Goal: Find specific page/section: Find specific page/section

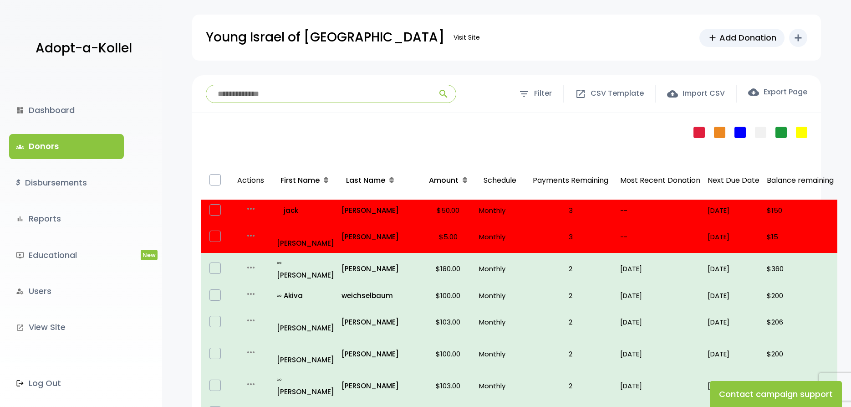
scroll to position [464, 0]
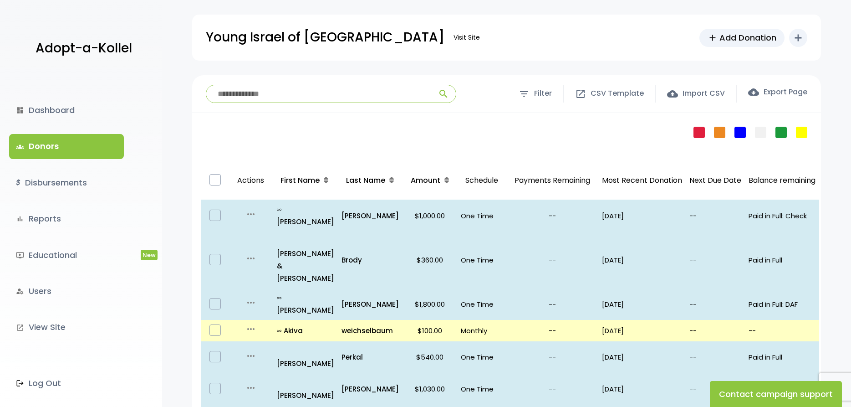
scroll to position [540, 0]
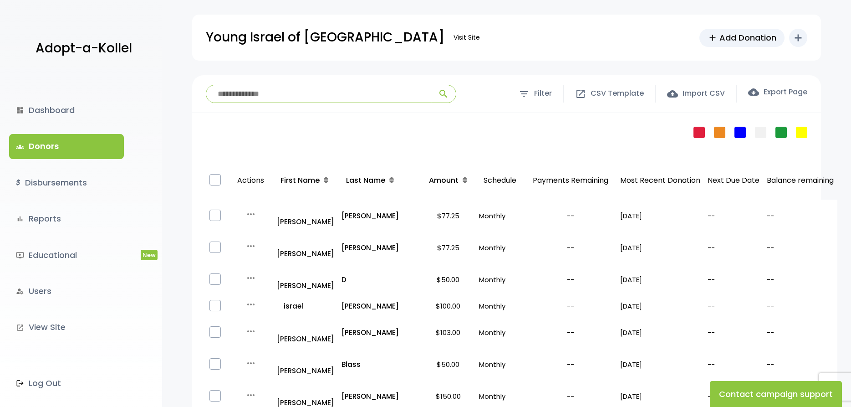
scroll to position [511, 0]
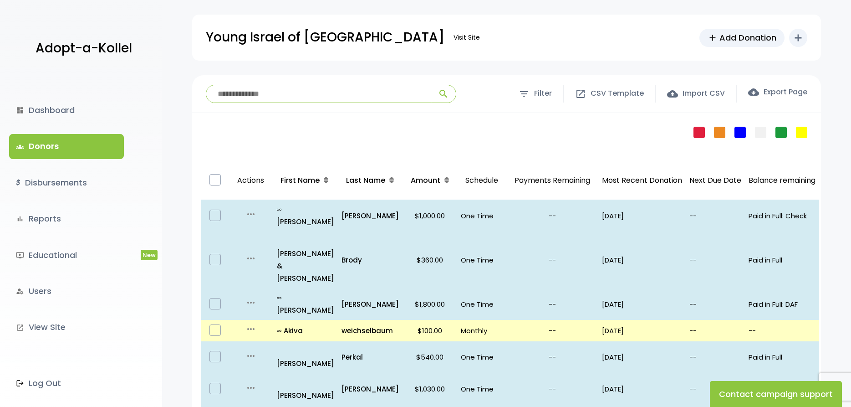
scroll to position [540, 0]
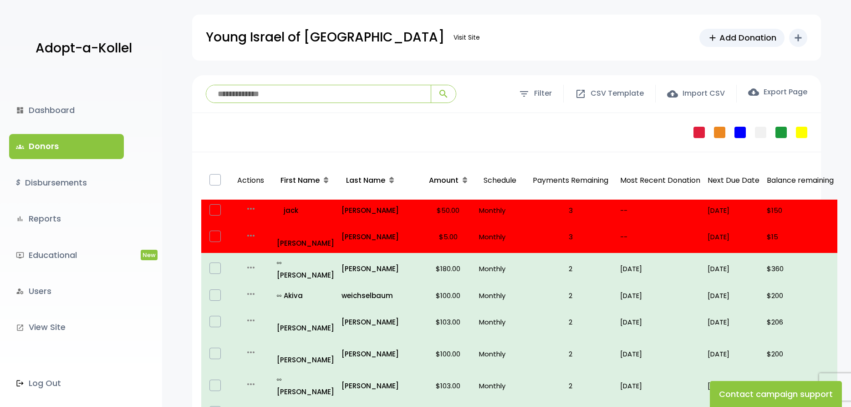
scroll to position [529, 0]
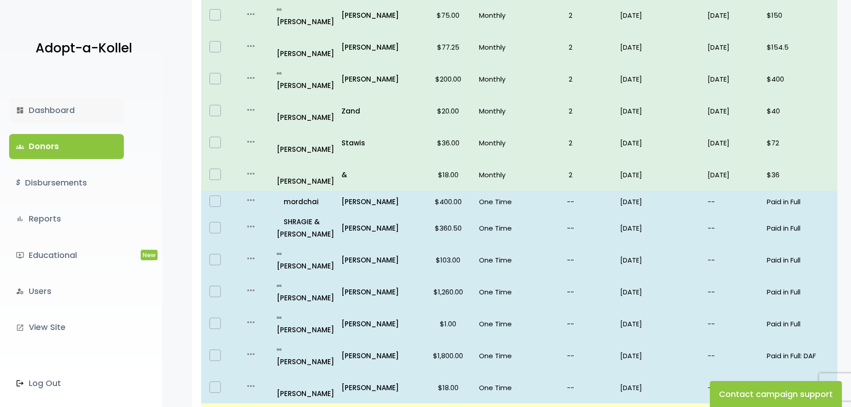
click at [60, 107] on link "dashboard Dashboard" at bounding box center [66, 110] width 115 height 25
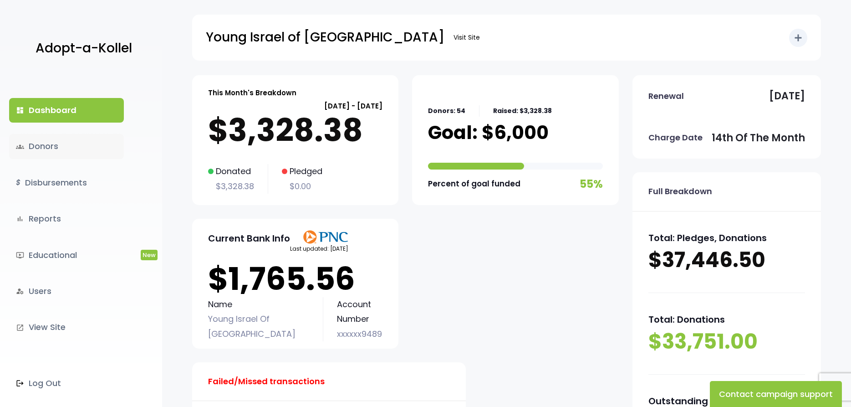
click at [56, 147] on link "groups Donors" at bounding box center [66, 146] width 115 height 25
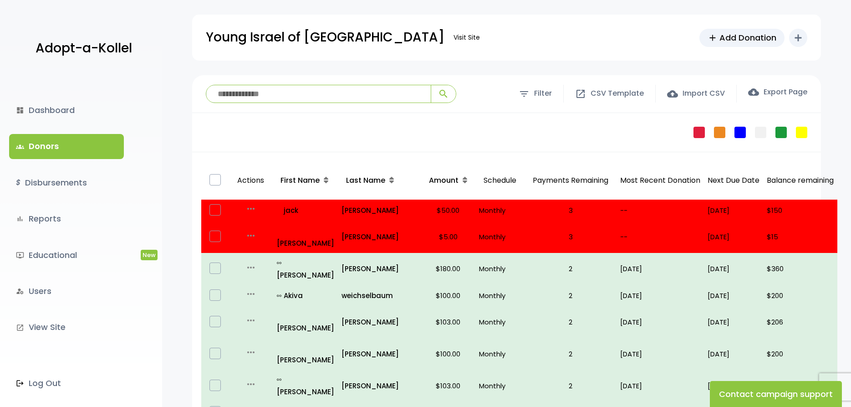
click at [243, 91] on input "search" at bounding box center [318, 93] width 224 height 17
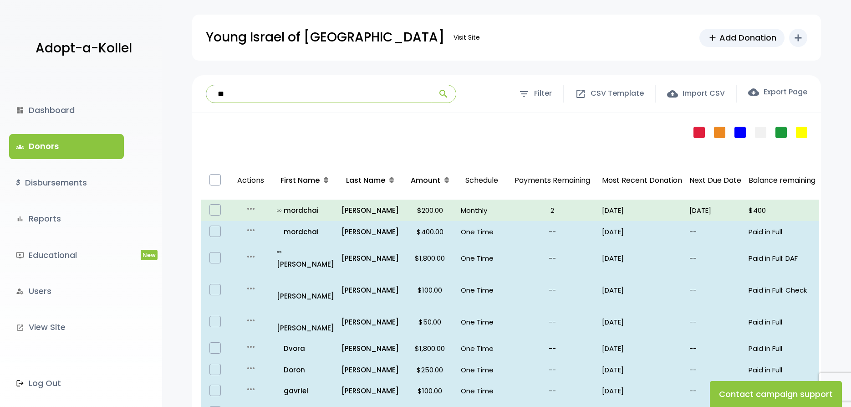
type input "**"
click at [441, 88] on button "search" at bounding box center [443, 93] width 25 height 17
drag, startPoint x: 230, startPoint y: 92, endPoint x: 192, endPoint y: 90, distance: 38.3
click at [206, 90] on input "**" at bounding box center [318, 93] width 224 height 17
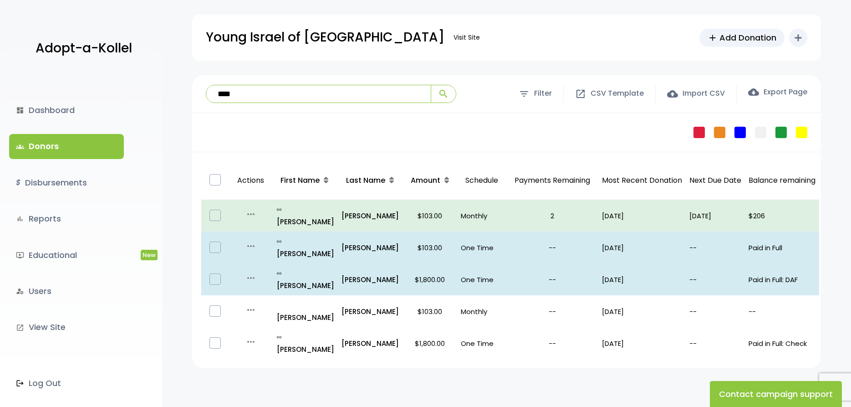
type input "****"
click at [431, 85] on button "search" at bounding box center [443, 93] width 25 height 17
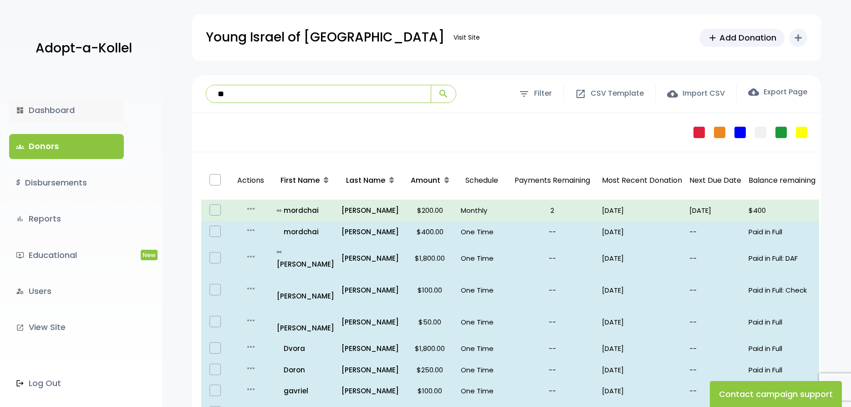
click at [41, 109] on link "dashboard Dashboard" at bounding box center [66, 110] width 115 height 25
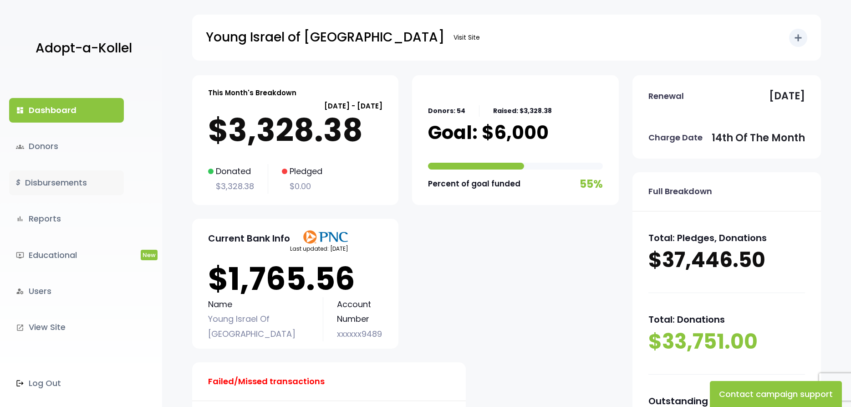
click at [74, 186] on link "$ Disbursements" at bounding box center [66, 182] width 115 height 25
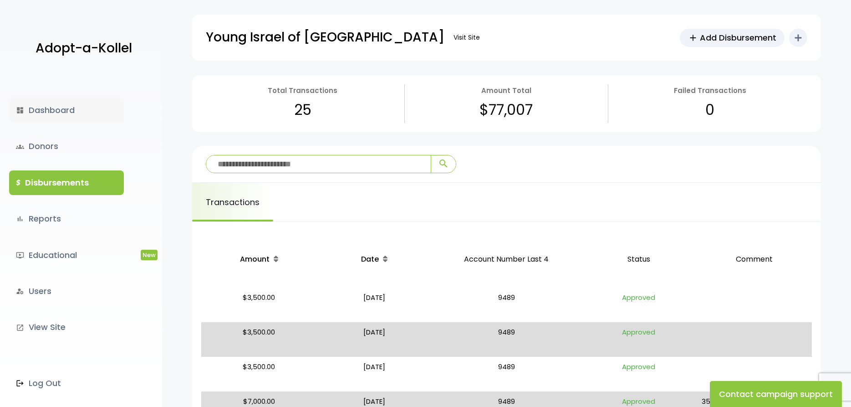
click at [47, 107] on link "dashboard Dashboard" at bounding box center [66, 110] width 115 height 25
